Goal: Task Accomplishment & Management: Manage account settings

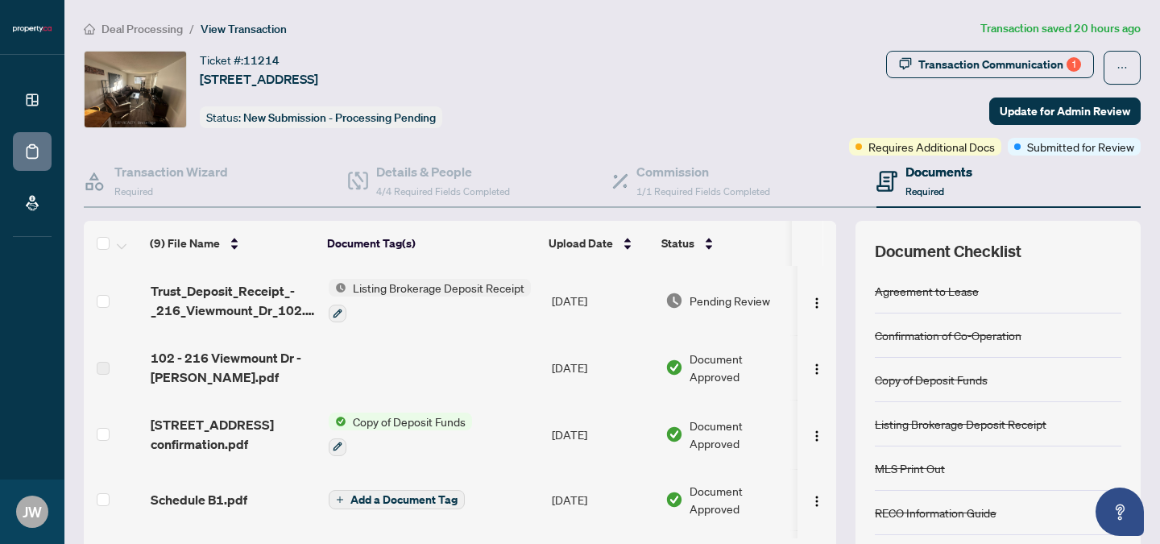
click at [986, 78] on span "Transaction Communication 1" at bounding box center [990, 68] width 208 height 34
click at [989, 66] on div "Transaction Communication 1" at bounding box center [999, 65] width 163 height 26
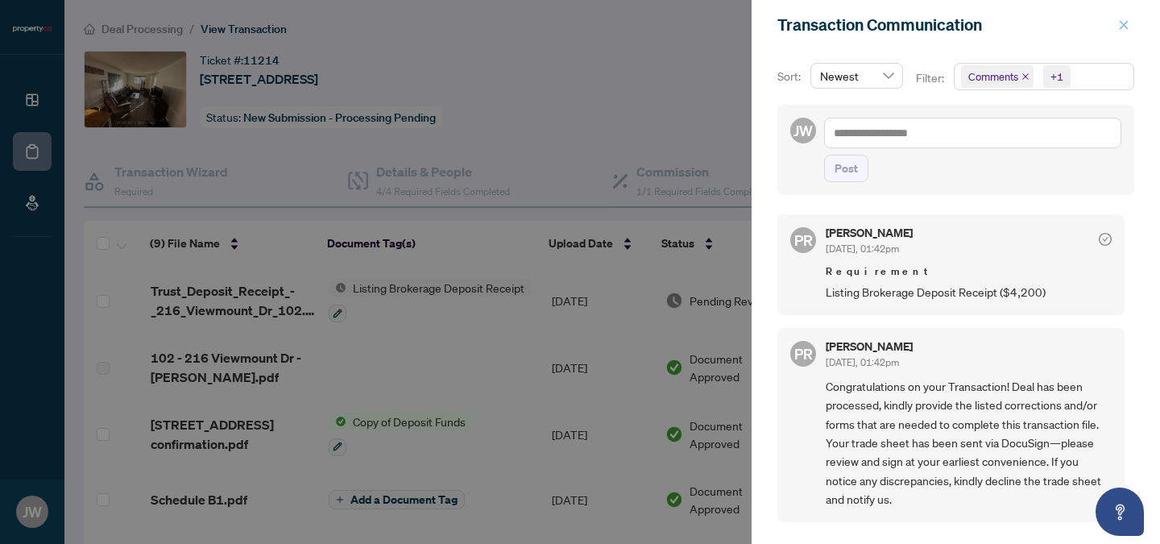
click at [1118, 19] on icon "close" at bounding box center [1123, 24] width 11 height 11
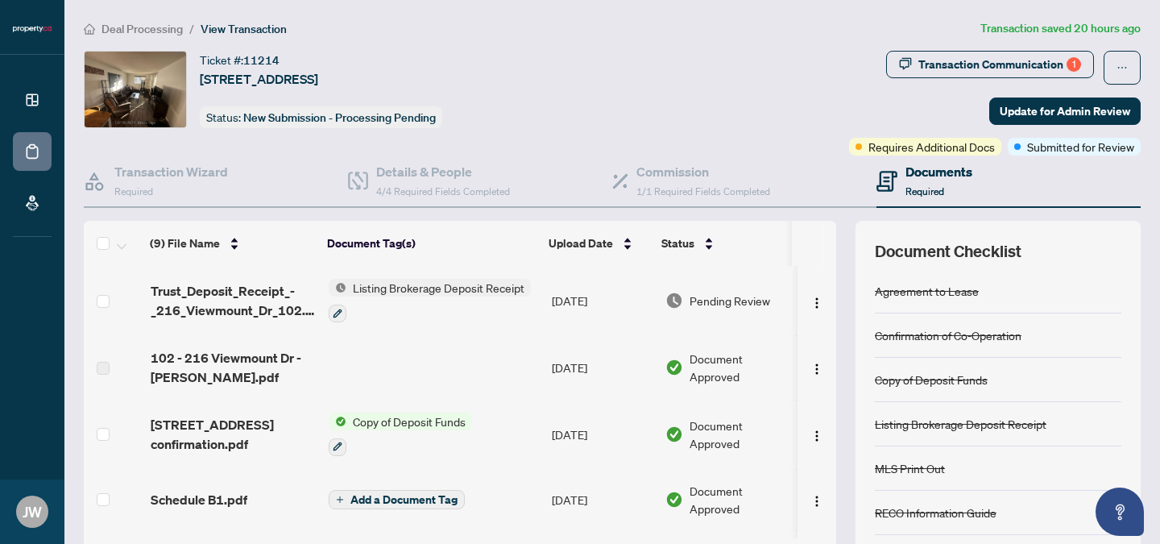
click at [243, 27] on span "View Transaction" at bounding box center [243, 29] width 86 height 14
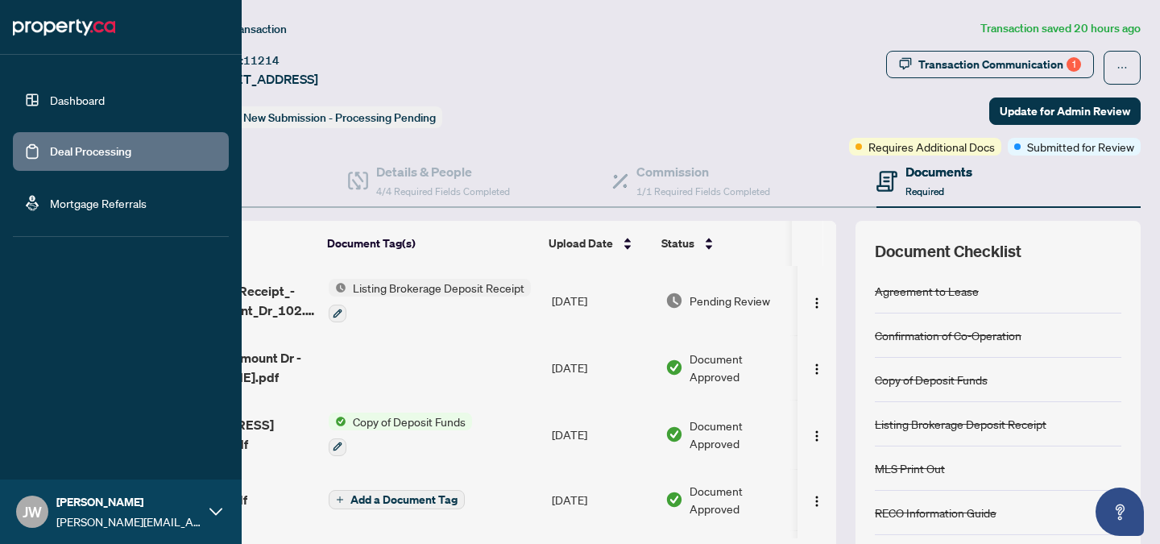
click at [96, 149] on link "Deal Processing" at bounding box center [90, 151] width 81 height 14
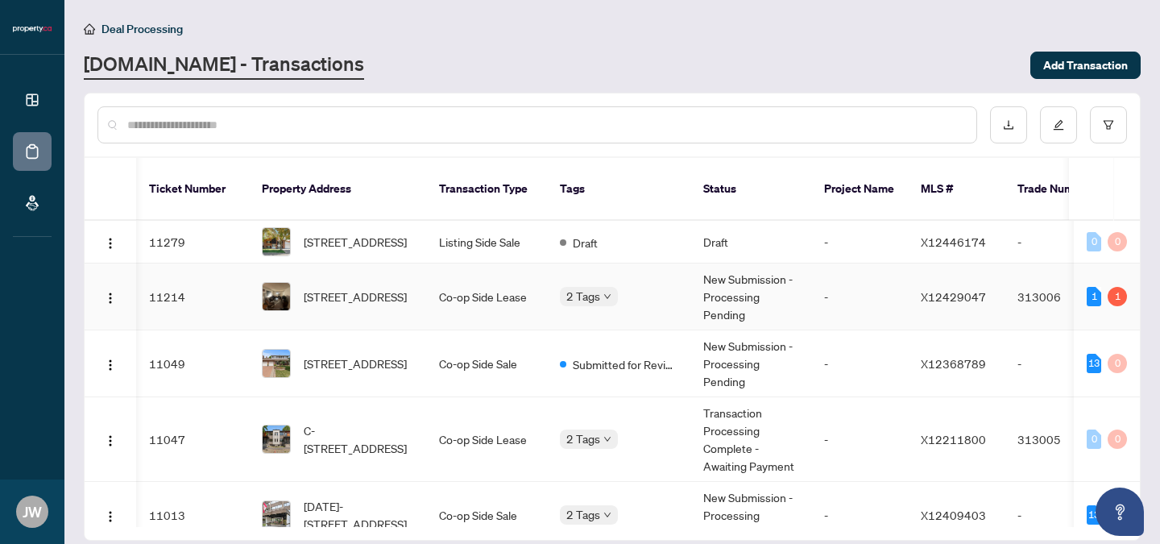
scroll to position [0, 38]
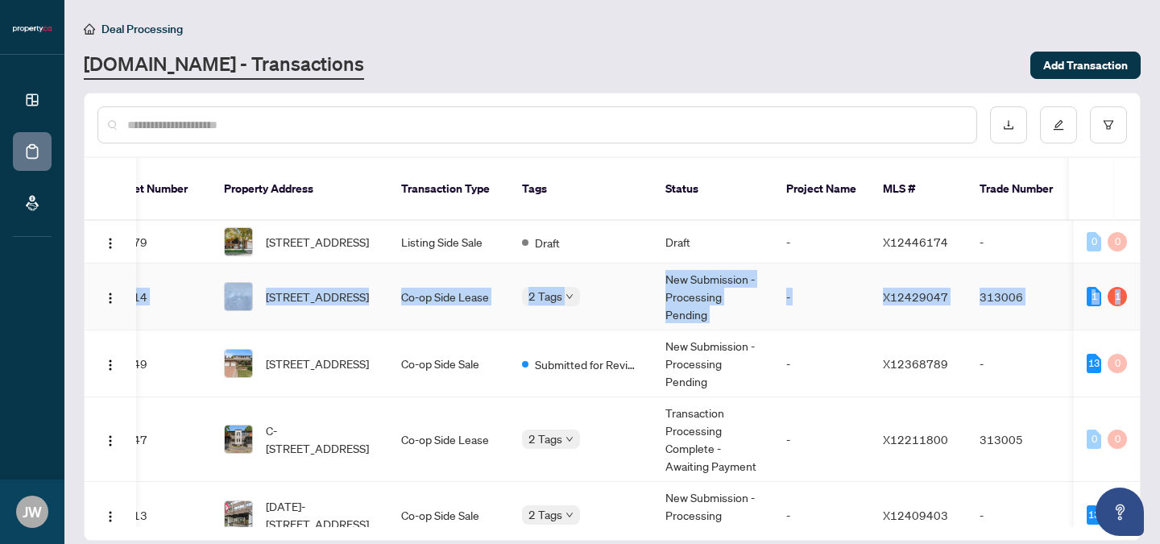
drag, startPoint x: 1134, startPoint y: 246, endPoint x: 1132, endPoint y: 265, distance: 18.6
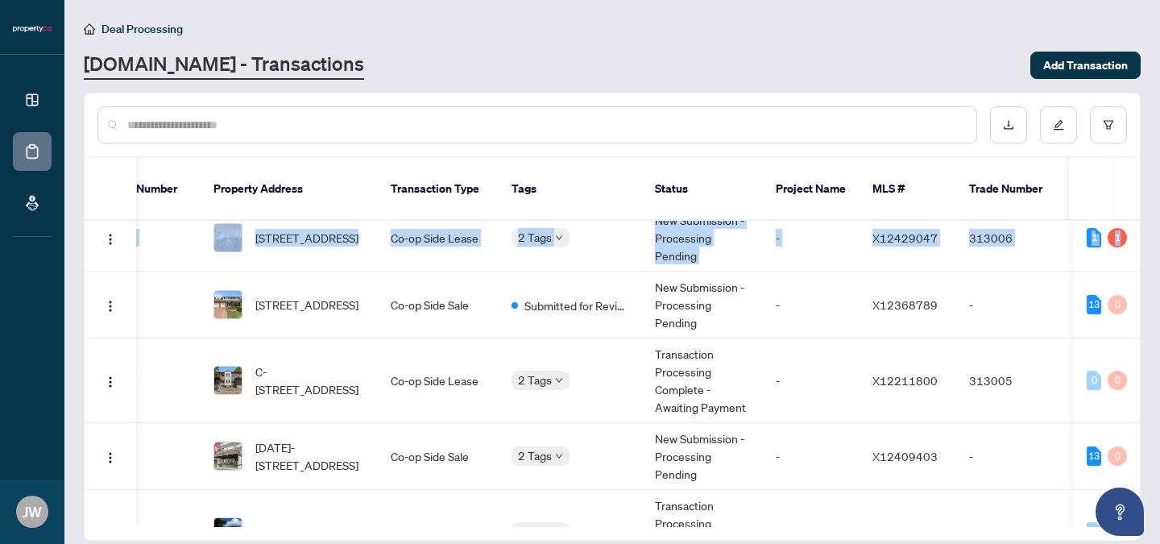
scroll to position [0, 48]
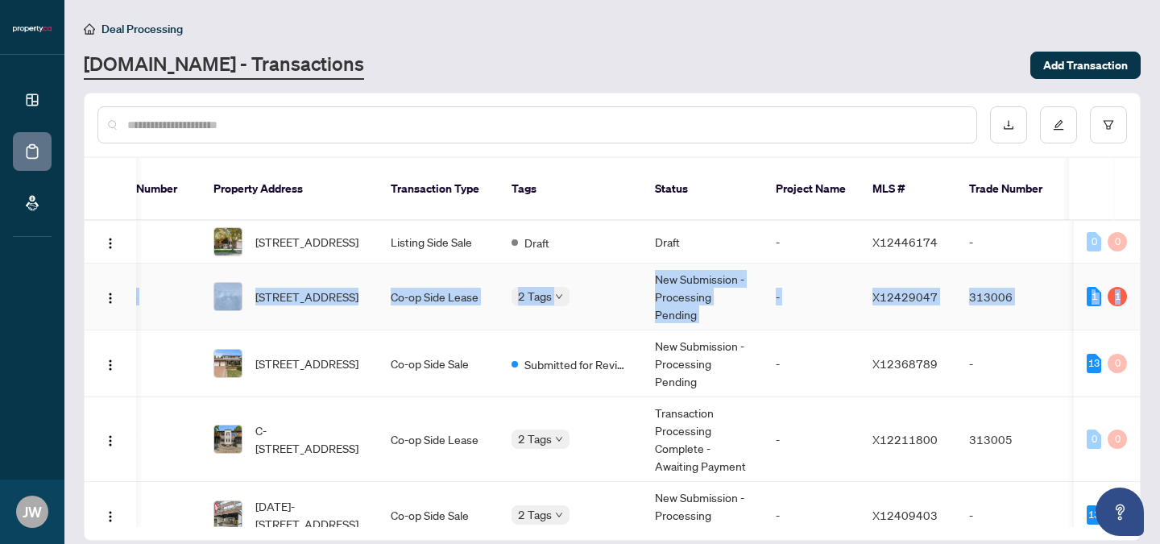
click at [588, 263] on td "2 Tags" at bounding box center [569, 296] width 143 height 67
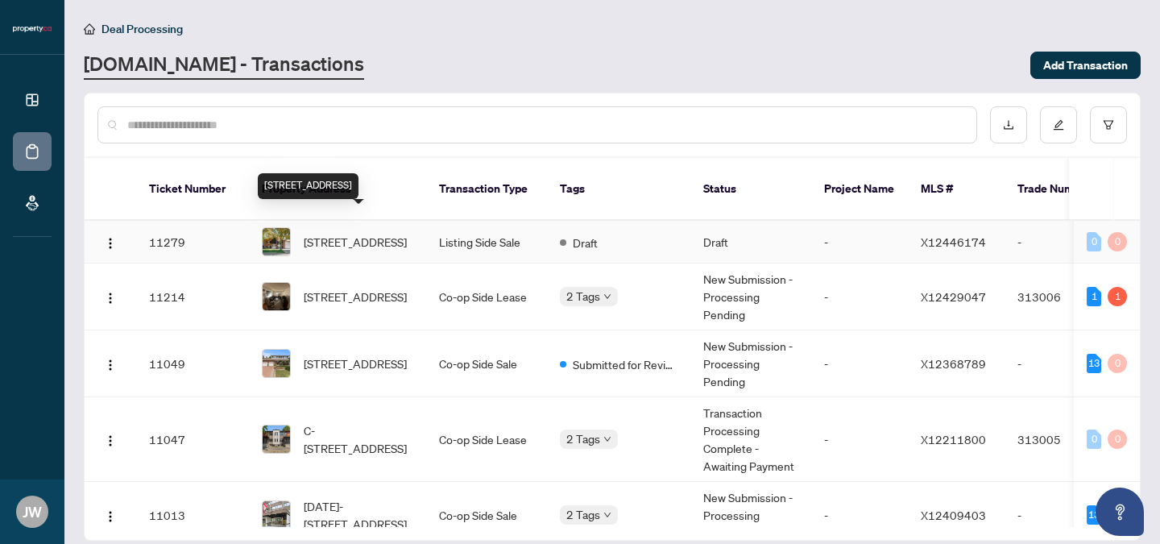
click at [353, 233] on span "14 Birdhill Ave, Barrhaven, Ontario K2J 1Y8, Canada" at bounding box center [355, 242] width 103 height 18
